Goal: Task Accomplishment & Management: Manage account settings

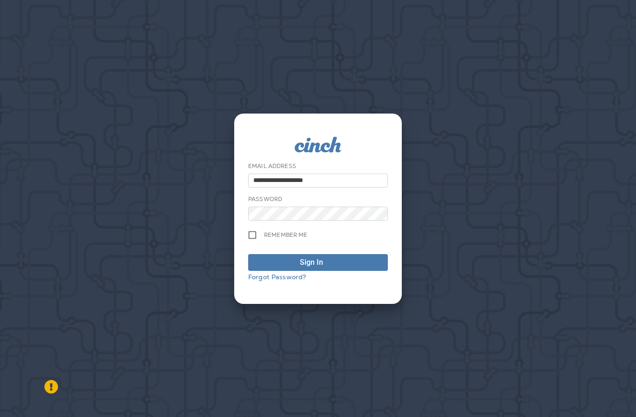
type input "**********"
click at [318, 271] on button "Sign In" at bounding box center [318, 262] width 140 height 17
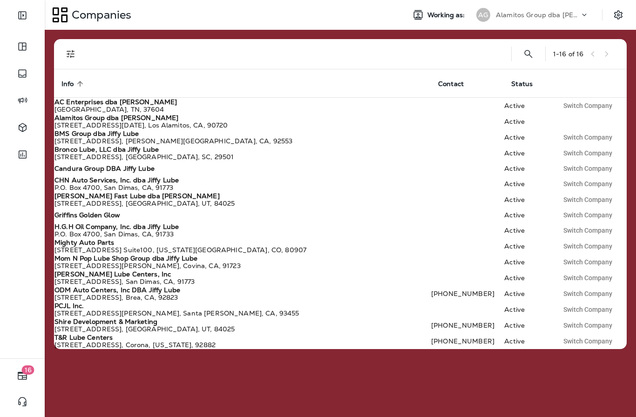
click at [576, 17] on p "Alamitos Group dba [PERSON_NAME]" at bounding box center [538, 14] width 84 height 7
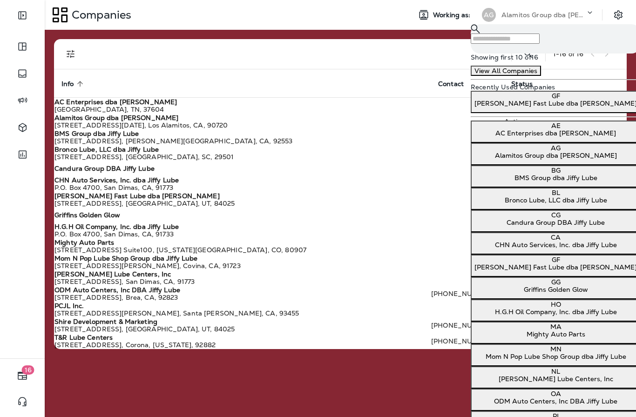
click at [536, 107] on p "[PERSON_NAME] Fast Lube dba [PERSON_NAME]" at bounding box center [555, 103] width 162 height 7
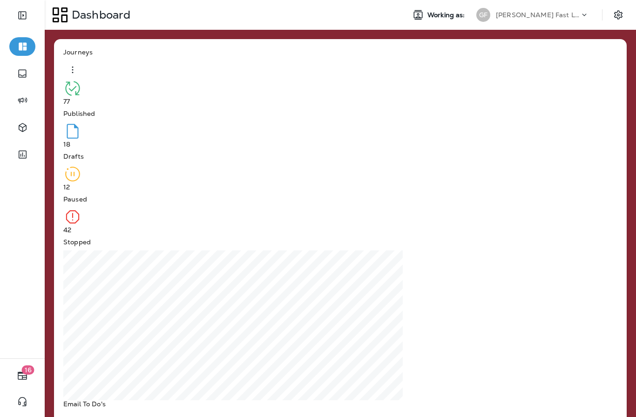
click at [558, 48] on p "Continue to Dashboard" at bounding box center [595, 44] width 74 height 7
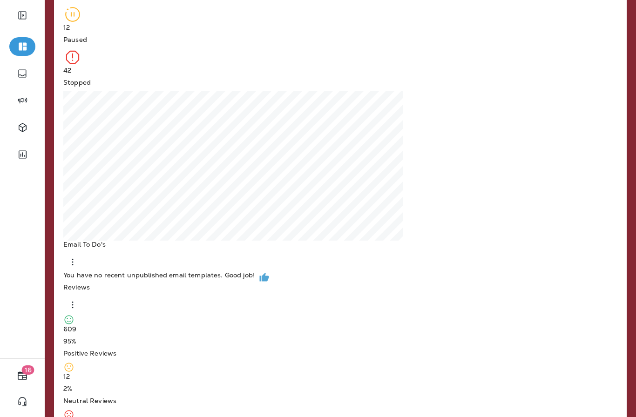
scroll to position [159, 0]
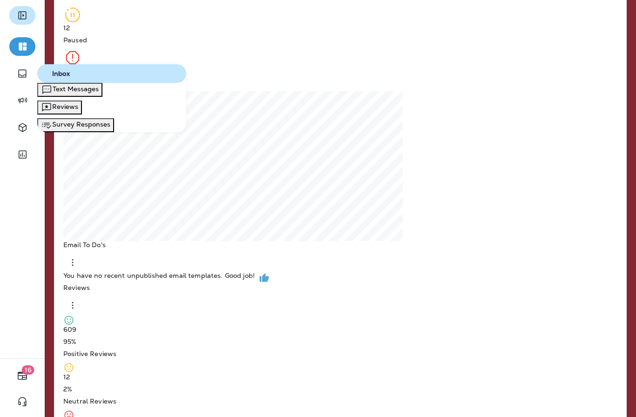
click at [22, 18] on icon "Expand Sidebar" at bounding box center [22, 15] width 11 height 11
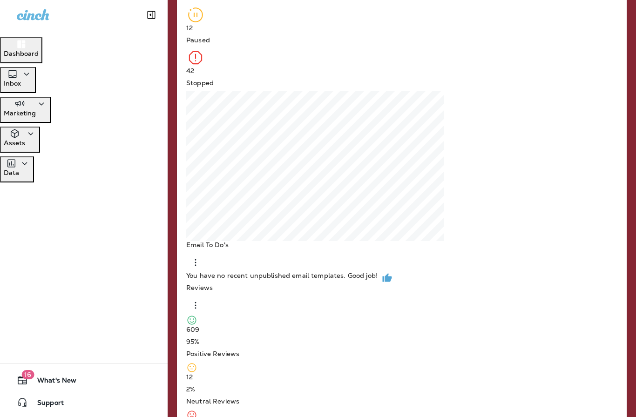
click at [36, 109] on p "Marketing" at bounding box center [20, 112] width 32 height 7
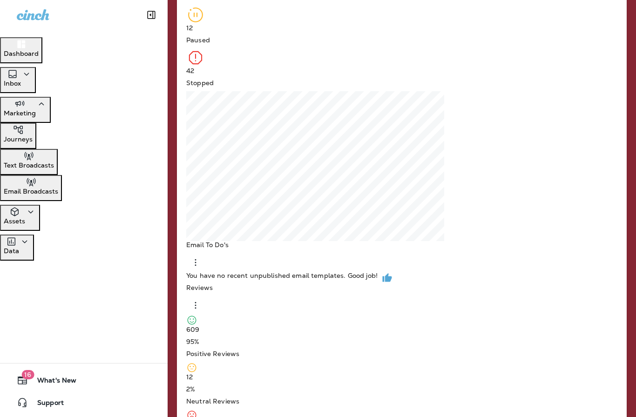
click at [33, 135] on p "Journeys" at bounding box center [18, 138] width 29 height 7
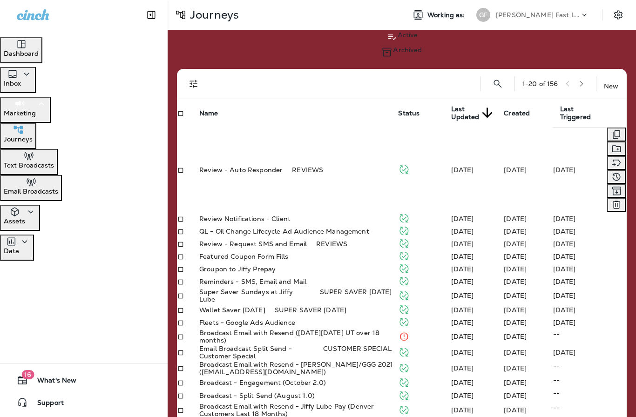
click at [33, 135] on p "Journeys" at bounding box center [18, 138] width 29 height 7
click at [611, 129] on icon "Duplicate" at bounding box center [616, 134] width 11 height 11
click at [29, 197] on button "Cancel" at bounding box center [14, 192] width 29 height 10
click at [48, 188] on p "Email Broadcasts" at bounding box center [31, 191] width 54 height 7
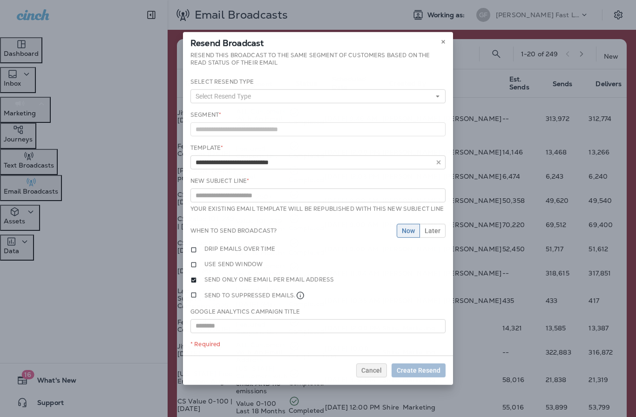
type input "**********"
click at [445, 42] on button at bounding box center [443, 42] width 10 height 10
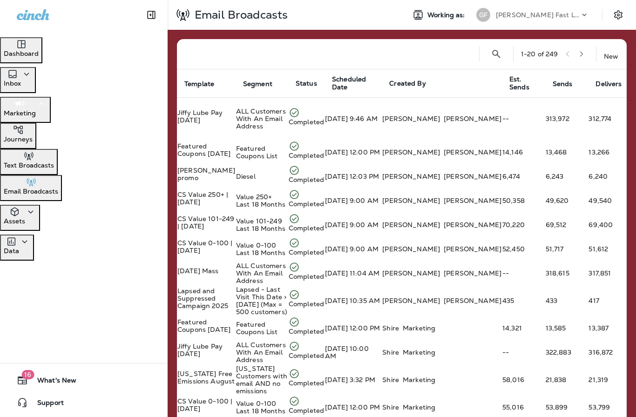
click at [33, 135] on p "Journeys" at bounding box center [18, 138] width 29 height 7
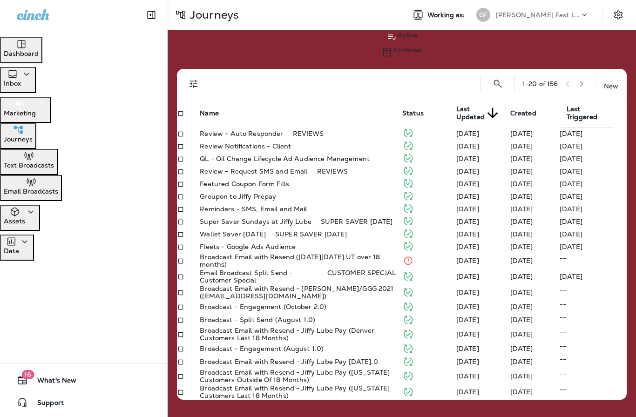
click at [196, 81] on icon "Filters" at bounding box center [193, 84] width 8 height 8
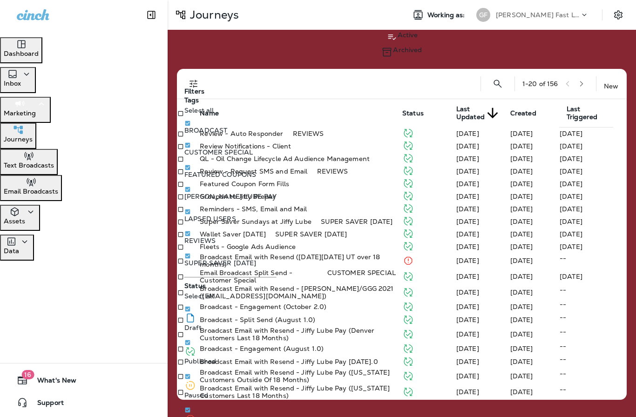
click at [378, 77] on div at bounding box center [337, 84] width 255 height 30
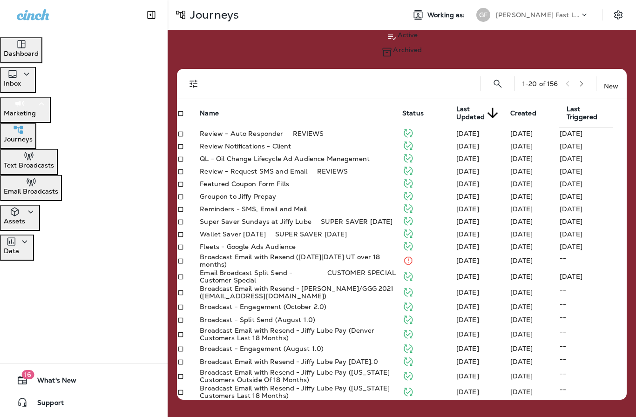
click at [36, 206] on div "Assets" at bounding box center [20, 217] width 33 height 23
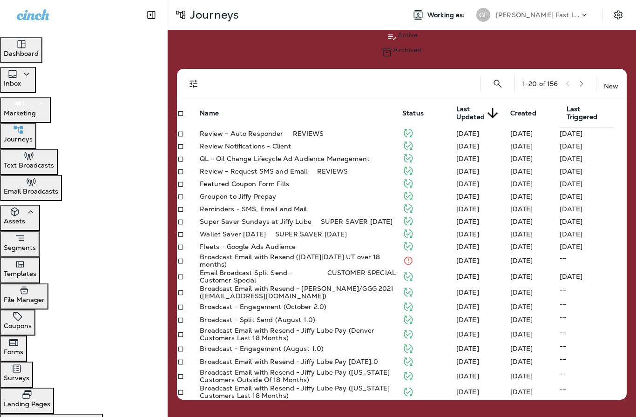
click at [36, 244] on p "Segments" at bounding box center [20, 247] width 32 height 7
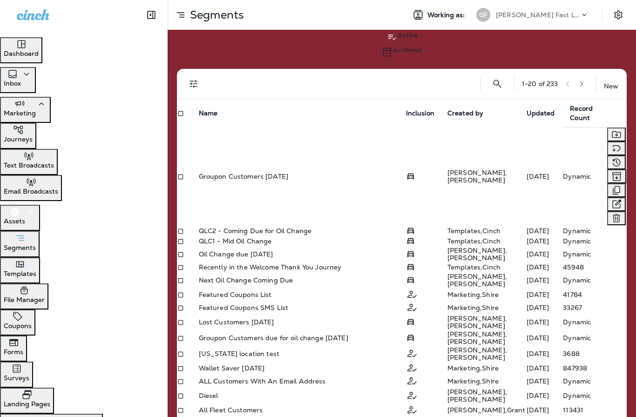
click at [33, 135] on p "Journeys" at bounding box center [18, 138] width 29 height 7
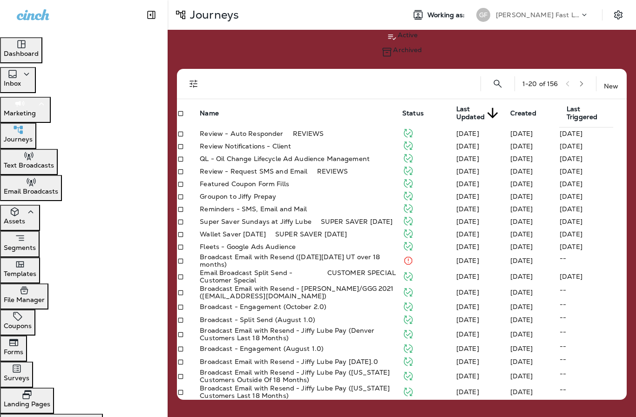
click at [24, 127] on icon "button" at bounding box center [19, 129] width 12 height 11
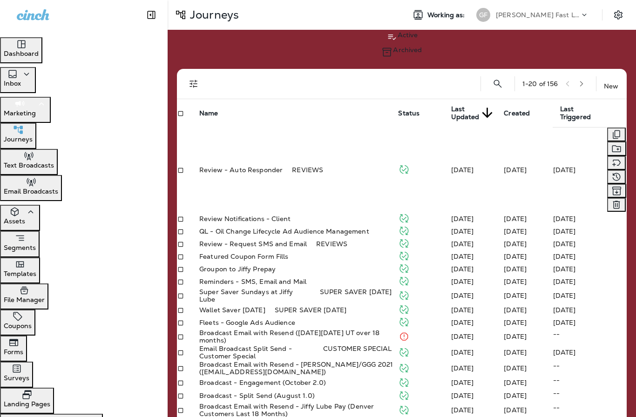
click at [39, 50] on p "Dashboard" at bounding box center [21, 53] width 35 height 7
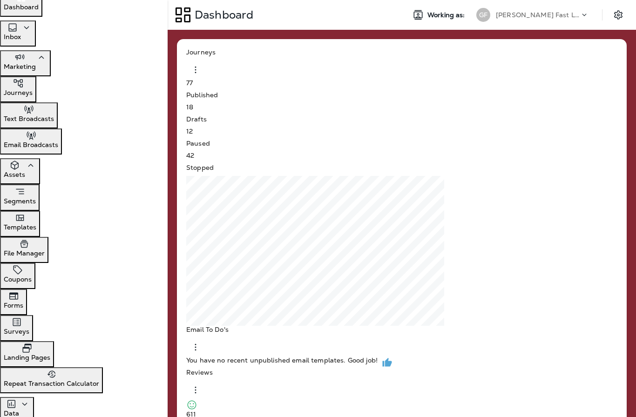
scroll to position [45, 0]
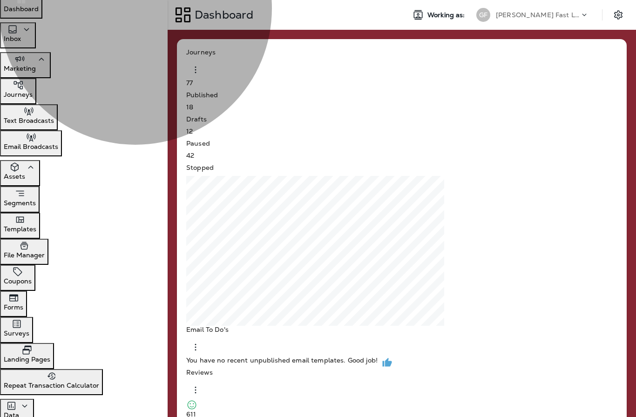
click at [44, 58] on icon "button" at bounding box center [41, 59] width 5 height 3
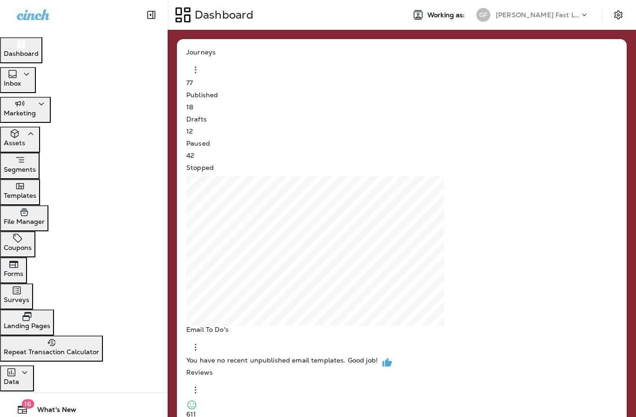
click at [30, 367] on icon "button" at bounding box center [24, 373] width 11 height 12
click at [33, 404] on p "Analytics" at bounding box center [18, 407] width 29 height 7
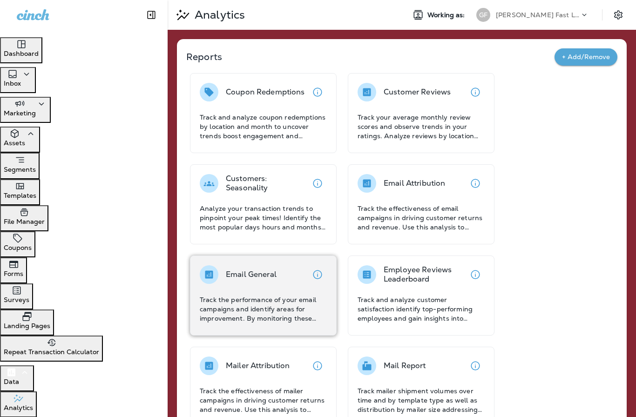
click at [287, 291] on div "Email General Track the performance of your email campaigns and identify areas …" at bounding box center [263, 294] width 127 height 58
